Goal: Task Accomplishment & Management: Use online tool/utility

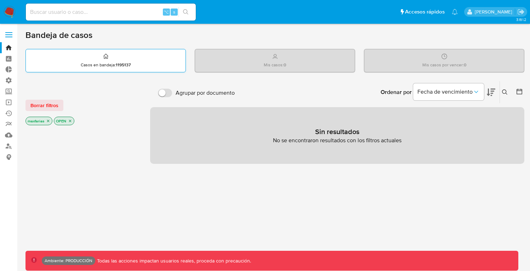
click at [105, 62] on p "Casos en bandeja : 1195137" at bounding box center [106, 65] width 50 height 6
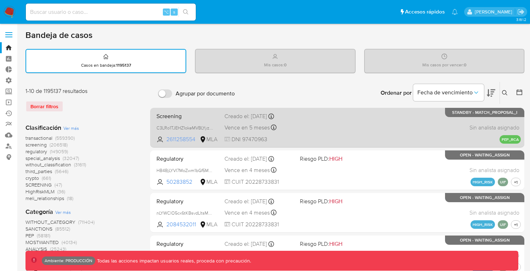
drag, startPoint x: 168, startPoint y: 137, endPoint x: 195, endPoint y: 141, distance: 27.7
click at [195, 141] on span "2611258554" at bounding box center [182, 139] width 32 height 8
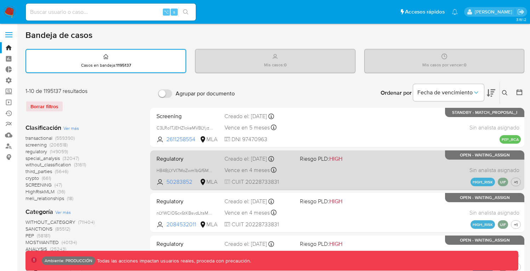
click at [192, 162] on div "Regulatory HB4BjLYVI7MoZwm1bGf5MhSg 50283852 MLA Riesgo PLD: HIGH Creado el: 03…" at bounding box center [337, 170] width 367 height 36
click at [177, 181] on span "50283852" at bounding box center [182, 182] width 32 height 8
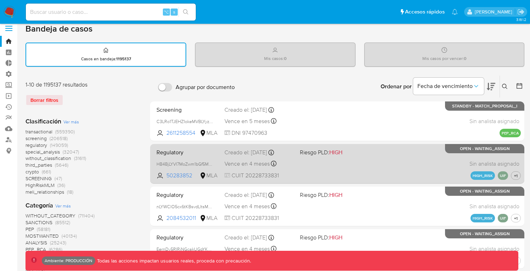
scroll to position [10, 0]
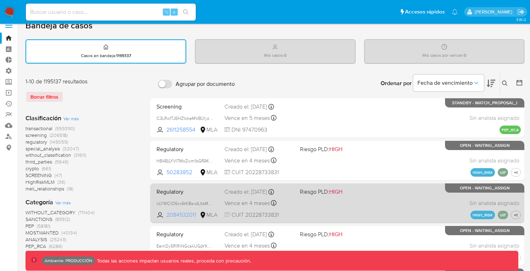
click at [182, 214] on span "2084532011" at bounding box center [182, 215] width 32 height 8
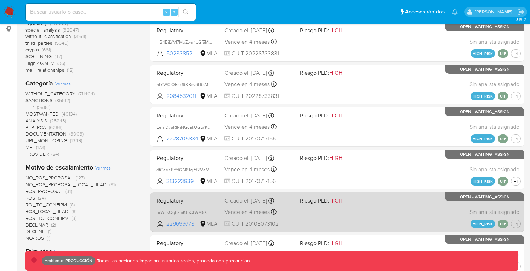
scroll to position [191, 0]
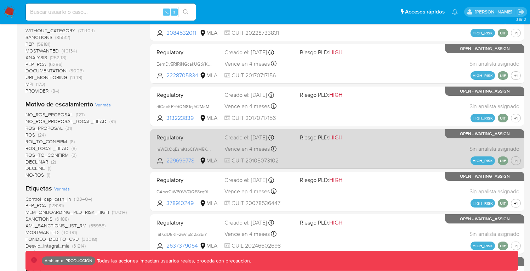
click at [175, 160] on span "229699778" at bounding box center [182, 161] width 32 height 8
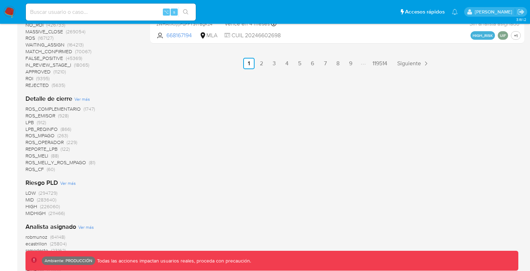
scroll to position [485, 0]
click at [275, 67] on link "3" at bounding box center [274, 64] width 11 height 11
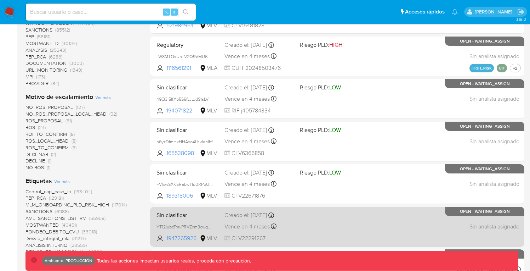
scroll to position [278, 0]
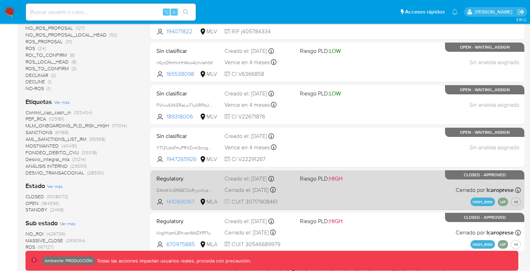
click at [182, 201] on span "1410930167" at bounding box center [182, 202] width 32 height 8
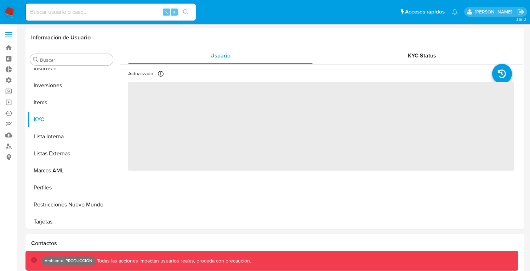
scroll to position [367, 0]
select select "10"
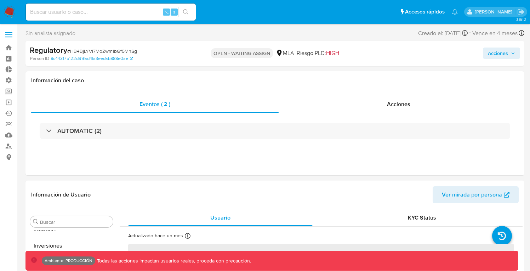
scroll to position [367, 0]
select select "10"
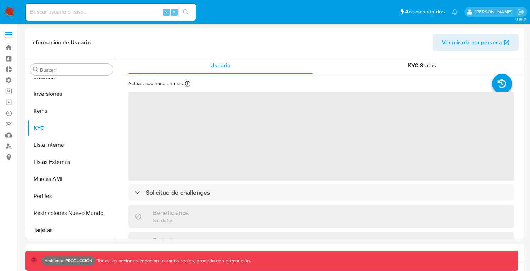
scroll to position [367, 0]
select select "10"
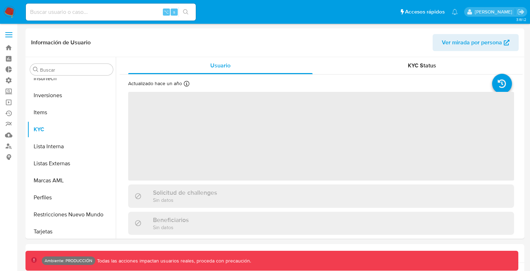
scroll to position [367, 0]
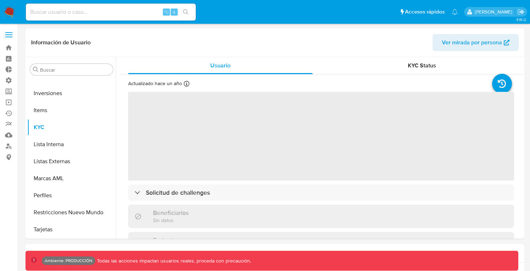
select select "10"
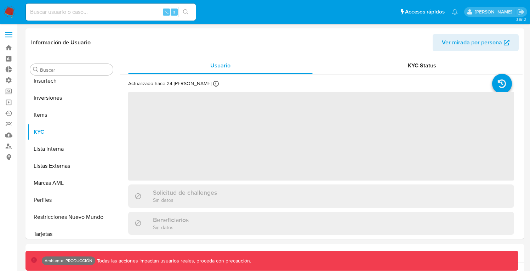
scroll to position [367, 0]
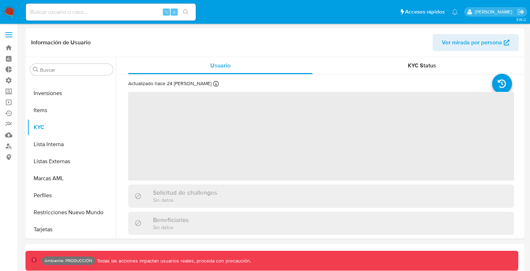
select select "10"
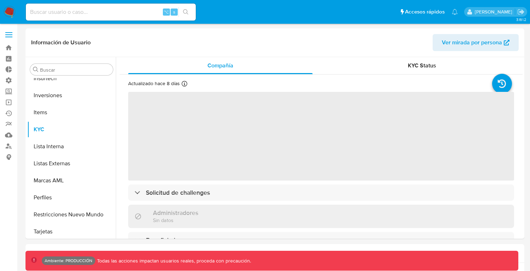
scroll to position [367, 0]
select select "10"
